Goal: Task Accomplishment & Management: Complete application form

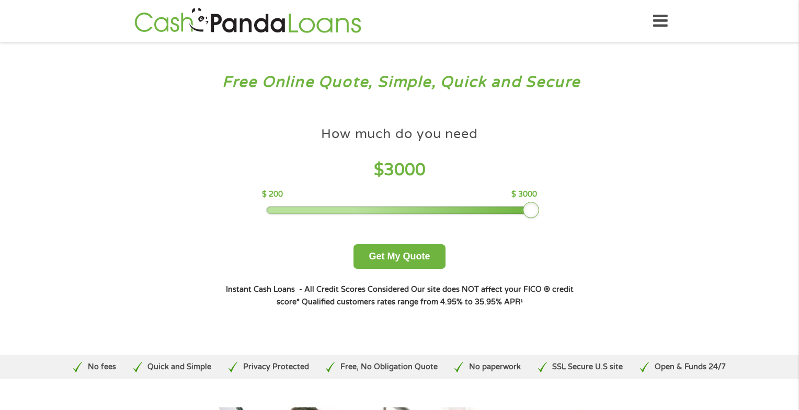
drag, startPoint x: 339, startPoint y: 206, endPoint x: 556, endPoint y: 208, distance: 216.6
click at [556, 208] on div "How much do you need $ 3000 $ 200 $ 3000 Get My Quote" at bounding box center [400, 195] width 366 height 148
click at [419, 261] on button "Get My Quote" at bounding box center [400, 256] width 92 height 25
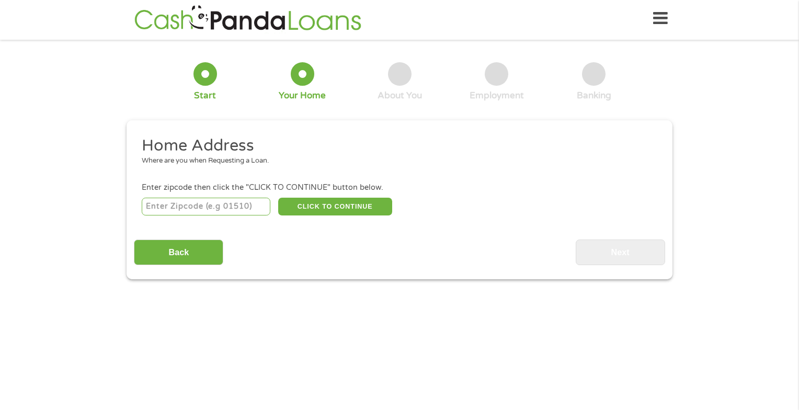
click at [224, 210] on input "number" at bounding box center [206, 207] width 129 height 18
type input "78665"
click at [324, 209] on button "CLICK TO CONTINUE" at bounding box center [335, 207] width 114 height 18
type input "78665"
type input "Round Rock"
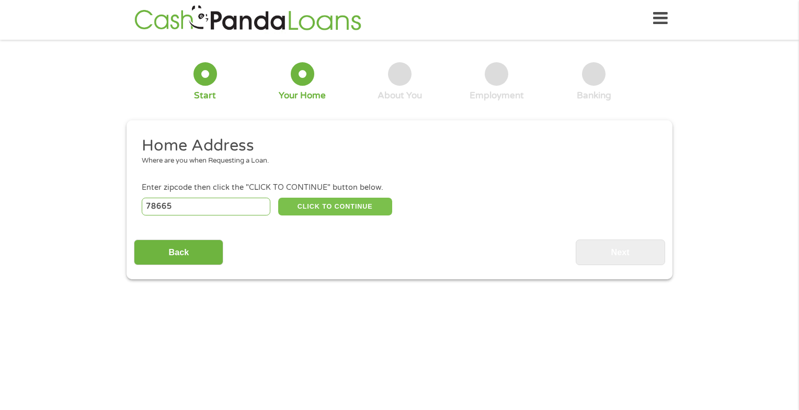
select select "[US_STATE]"
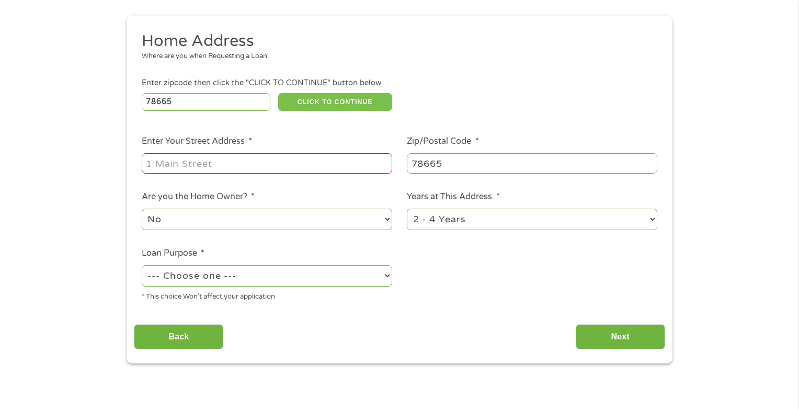
scroll to position [160, 0]
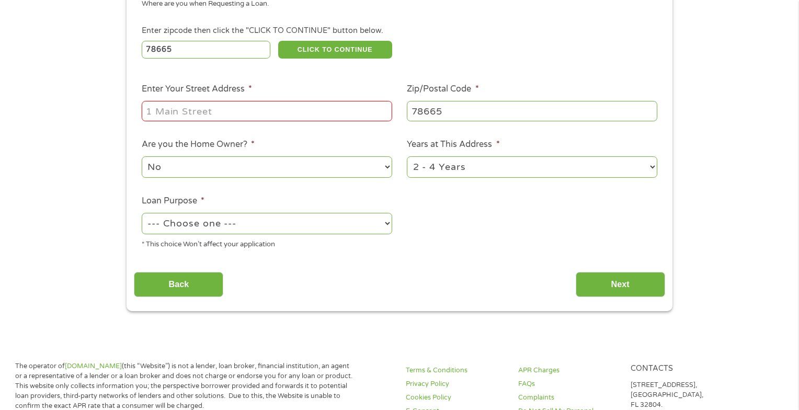
click at [284, 108] on input "Enter Your Street Address *" at bounding box center [267, 111] width 251 height 20
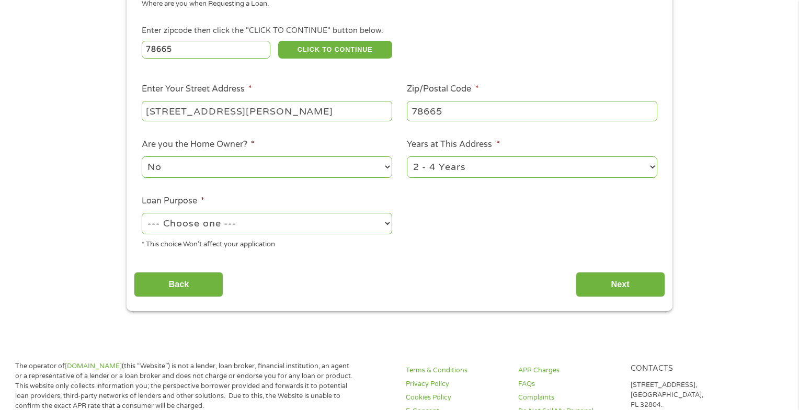
type input "[STREET_ADDRESS][PERSON_NAME]"
click at [381, 227] on select "--- Choose one --- Pay Bills Debt Consolidation Home Improvement Major Purchase…" at bounding box center [267, 223] width 251 height 21
select select "paybills"
click at [142, 214] on select "--- Choose one --- Pay Bills Debt Consolidation Home Improvement Major Purchase…" at bounding box center [267, 223] width 251 height 21
click at [603, 277] on input "Next" at bounding box center [620, 285] width 89 height 26
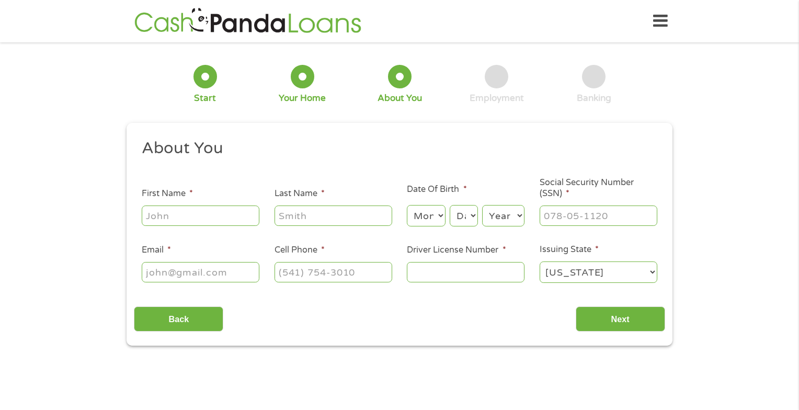
scroll to position [0, 0]
click at [183, 202] on li "First Name *" at bounding box center [200, 207] width 133 height 40
click at [208, 211] on input "First Name *" at bounding box center [201, 216] width 118 height 20
type input "[PERSON_NAME]"
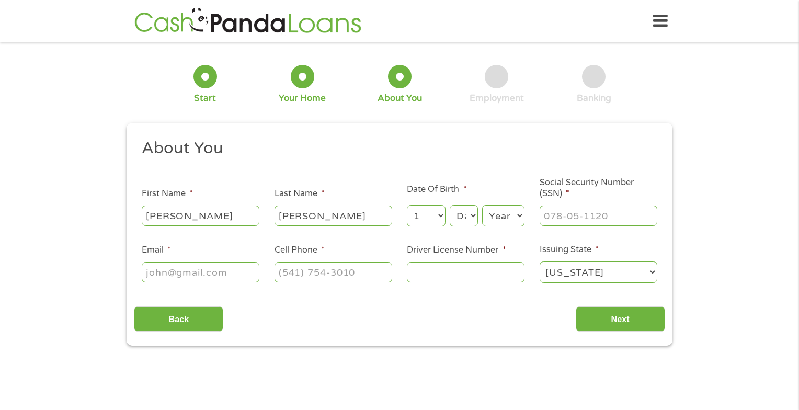
select select "2"
select select "4"
select select "1983"
type input "461-79-4006"
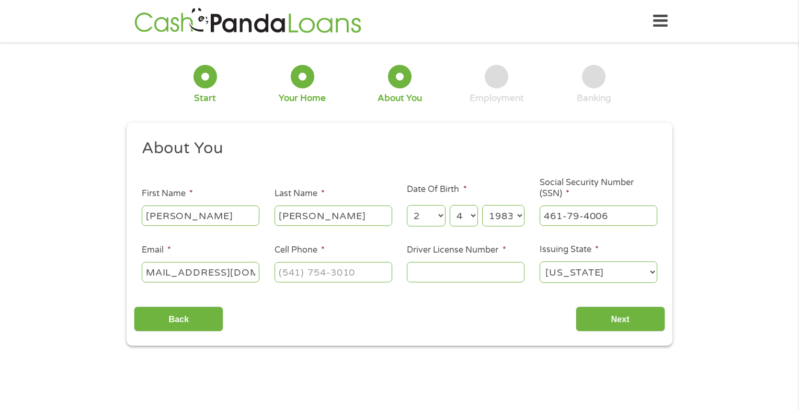
type input "[EMAIL_ADDRESS][DOMAIN_NAME]"
type input "[PHONE_NUMBER]"
type input "06886147"
click at [651, 314] on input "Next" at bounding box center [620, 320] width 89 height 26
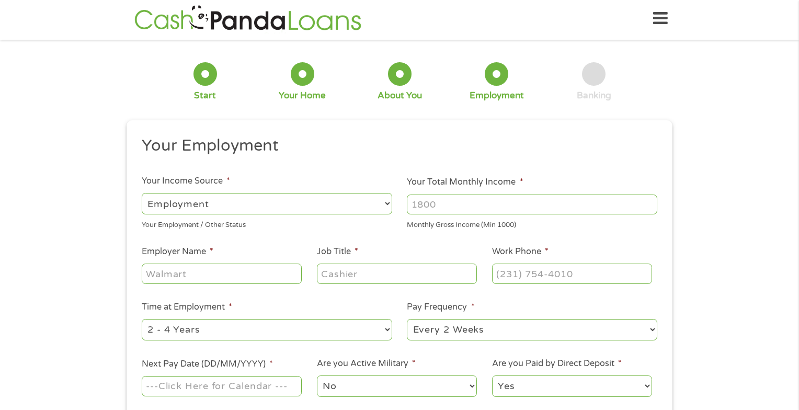
click at [474, 198] on input "Your Total Monthly Income *" at bounding box center [532, 205] width 251 height 20
type input "2"
type input "1523"
click at [269, 275] on input "Employer Name *" at bounding box center [222, 274] width 160 height 20
type input "[PERSON_NAME] Press Products"
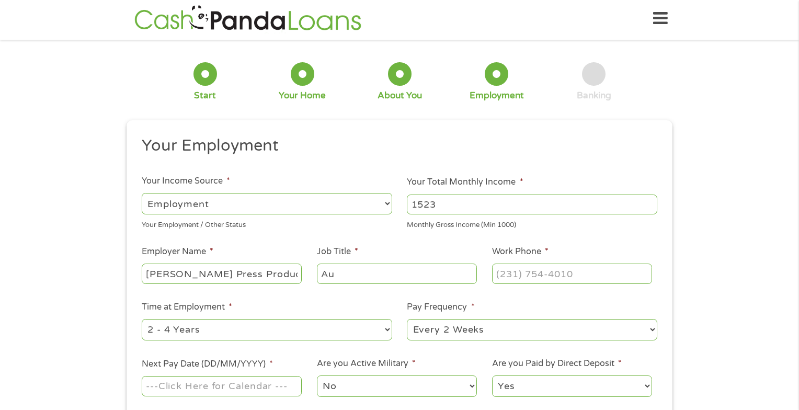
type input "A"
click at [364, 279] on input "Job Title *" at bounding box center [397, 274] width 160 height 20
type input "supervisor"
click at [541, 275] on input "(___) ___-____" at bounding box center [572, 274] width 160 height 20
type input "[PHONE_NUMBER]"
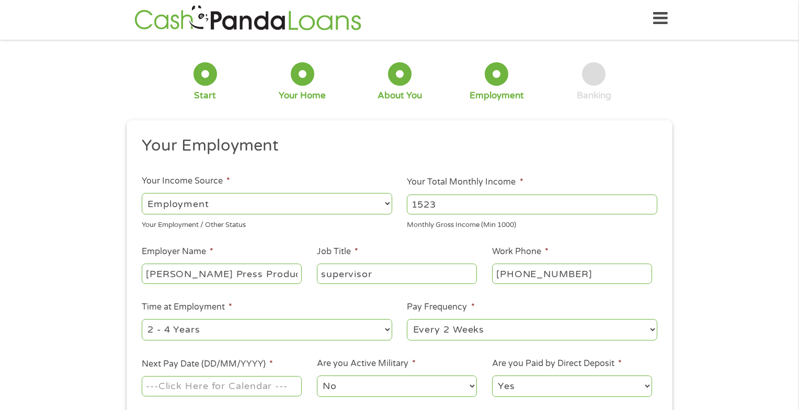
scroll to position [55, 0]
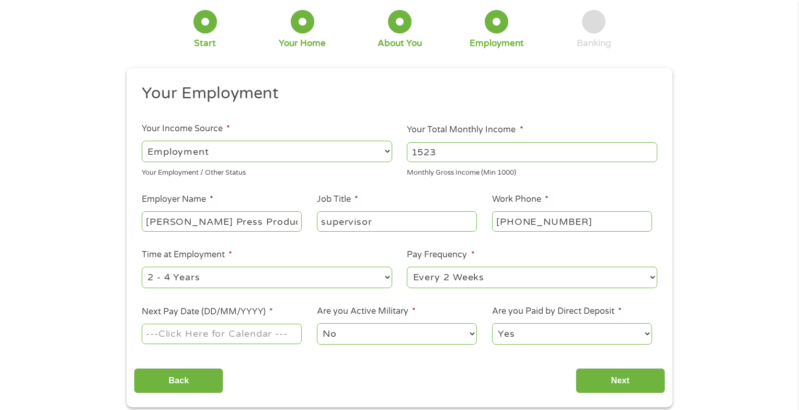
click at [381, 277] on select "--- Choose one --- 1 Year or less 1 - 2 Years 2 - 4 Years Over 4 Years" at bounding box center [267, 277] width 251 height 21
select select "60months"
click at [142, 267] on select "--- Choose one --- 1 Year or less 1 - 2 Years 2 - 4 Years Over 4 Years" at bounding box center [267, 277] width 251 height 21
click at [255, 333] on input "Next Pay Date (DD/MM/YYYY) *" at bounding box center [222, 334] width 160 height 20
click at [368, 305] on li "Are you Active Military * No Yes" at bounding box center [396, 325] width 175 height 41
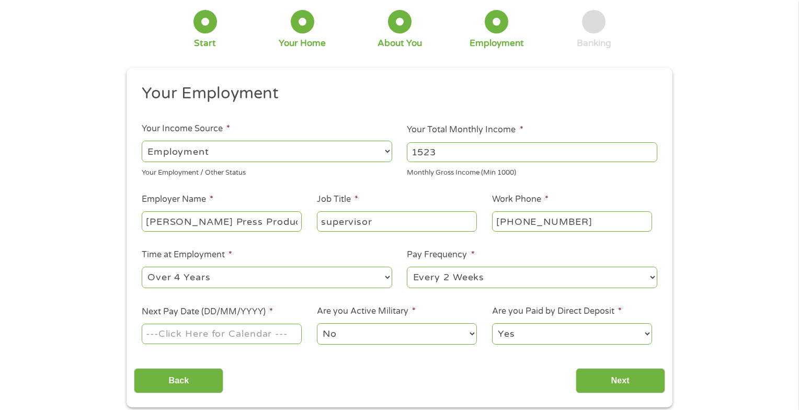
click at [264, 336] on input "Next Pay Date (DD/MM/YYYY) *" at bounding box center [222, 334] width 160 height 20
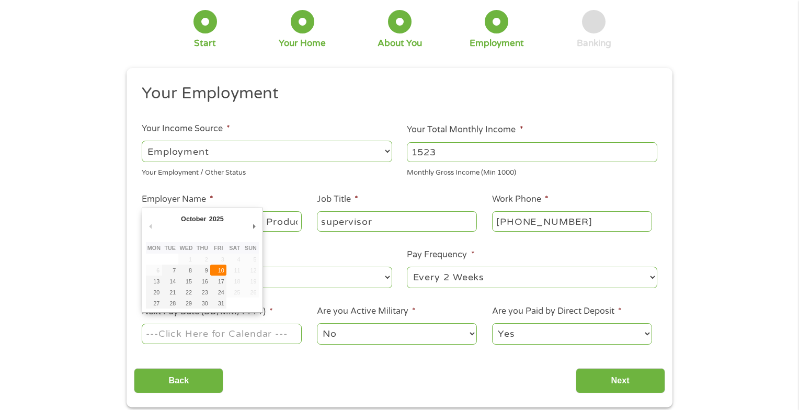
type input "[DATE]"
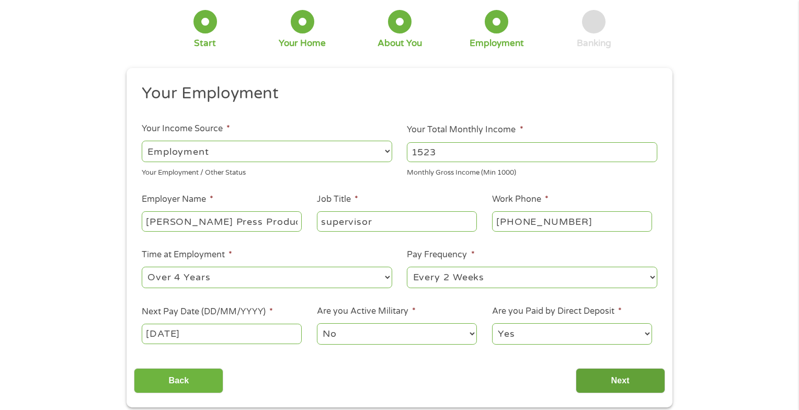
click at [625, 388] on input "Next" at bounding box center [620, 381] width 89 height 26
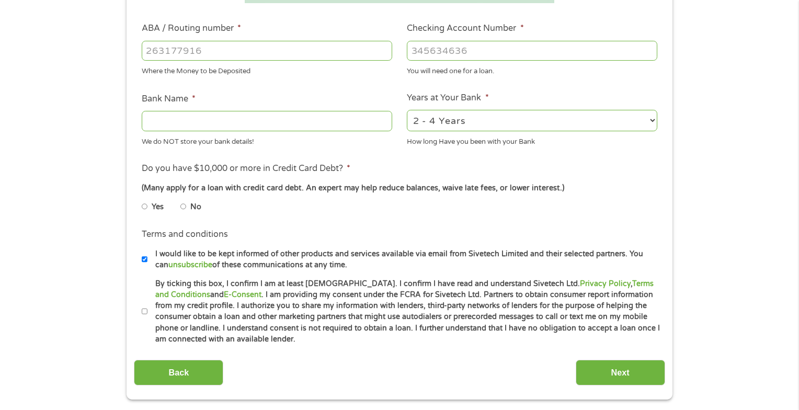
scroll to position [0, 0]
